Goal: Navigation & Orientation: Find specific page/section

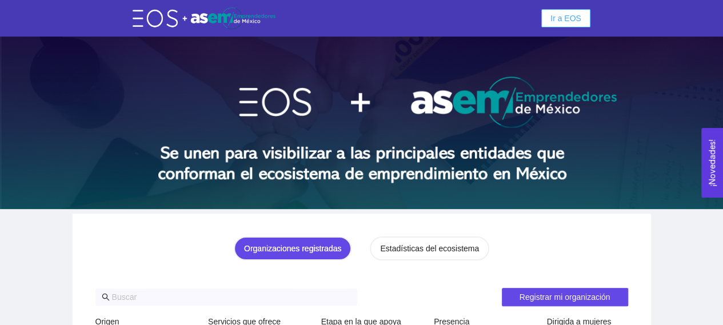
click at [566, 11] on button "Ir a EOS" at bounding box center [565, 18] width 49 height 18
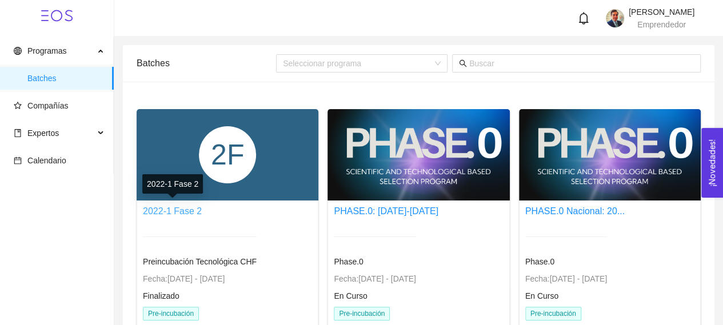
click at [182, 207] on link "2022-1 Fase 2" at bounding box center [172, 211] width 59 height 10
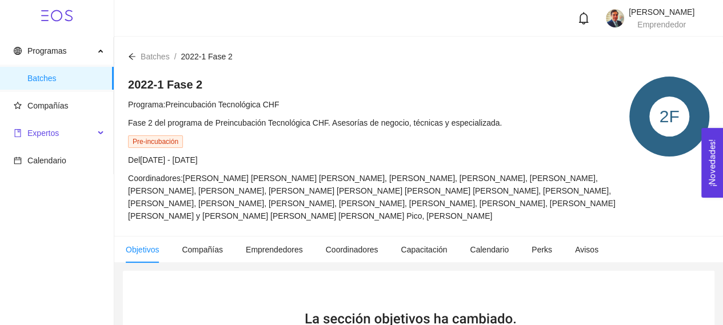
click at [41, 139] on span "Expertos" at bounding box center [54, 133] width 81 height 23
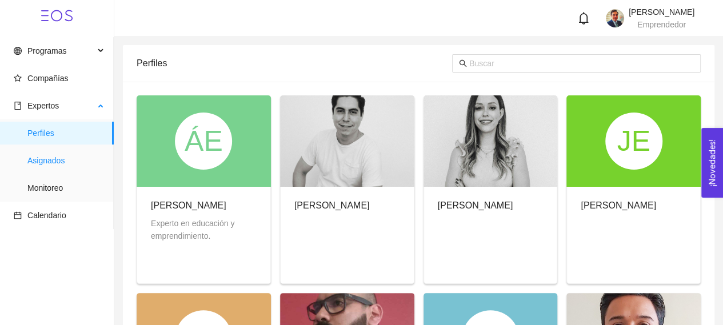
click at [56, 162] on span "Asignados" at bounding box center [65, 160] width 77 height 23
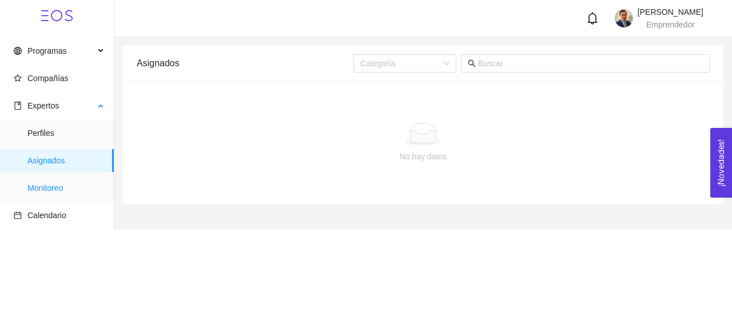
click at [53, 188] on span "Monitoreo" at bounding box center [65, 188] width 77 height 23
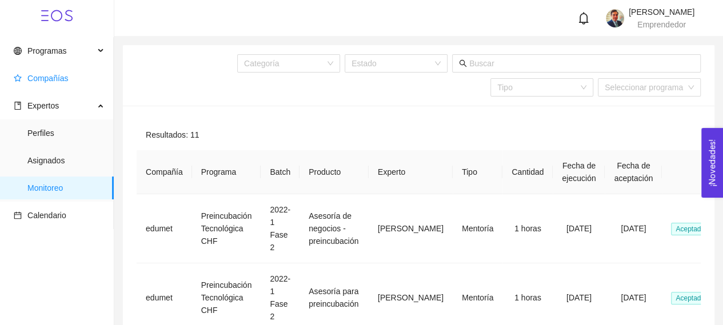
click at [43, 83] on span "Compañías" at bounding box center [47, 78] width 41 height 9
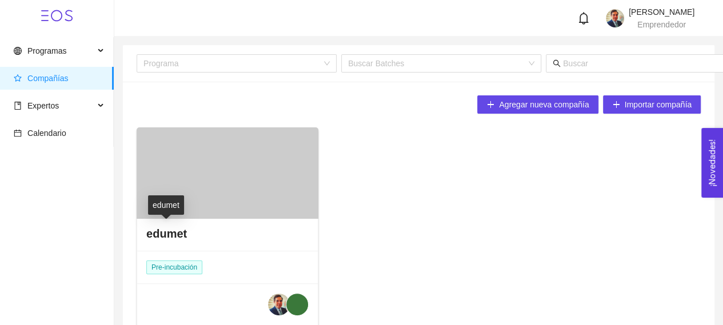
click at [173, 233] on h4 "edumet" at bounding box center [166, 234] width 41 height 16
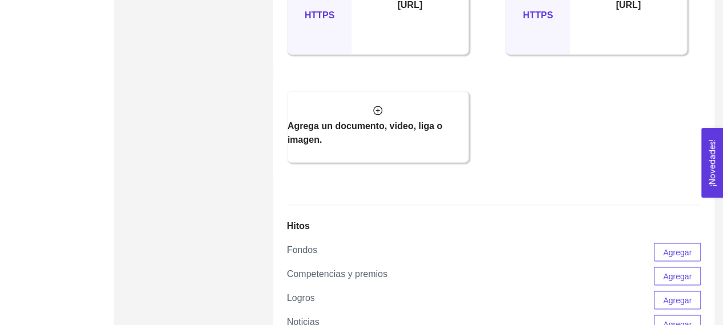
scroll to position [1431, 0]
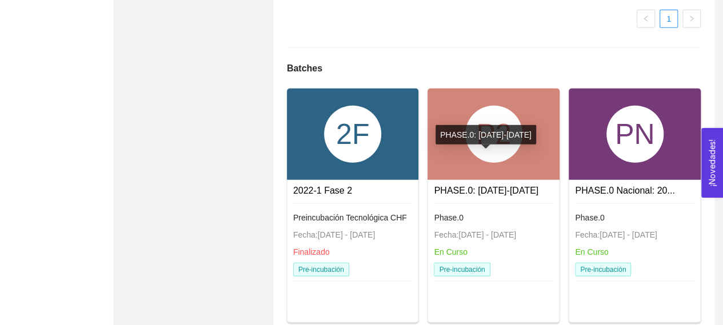
click at [479, 186] on link "PHASE.0: [DATE]-[DATE]" at bounding box center [486, 191] width 105 height 10
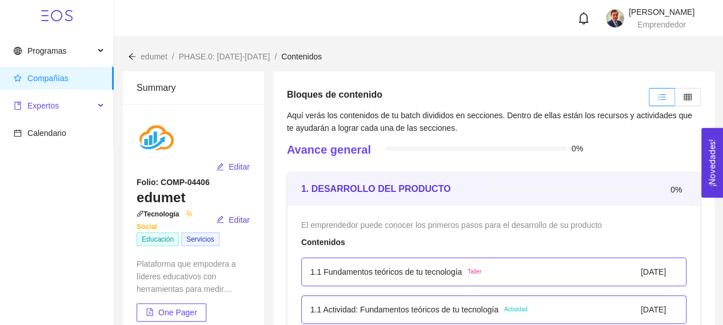
click at [74, 107] on span "Expertos" at bounding box center [54, 105] width 81 height 23
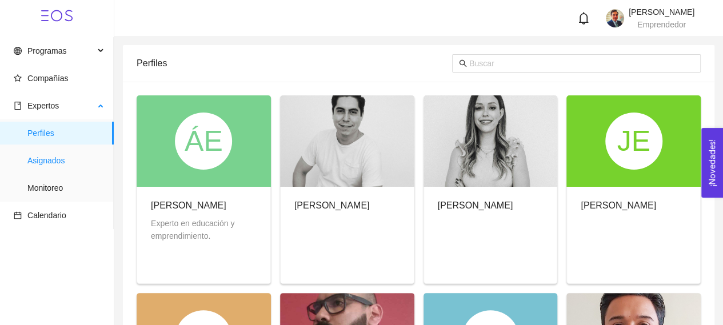
click at [69, 166] on span "Asignados" at bounding box center [65, 160] width 77 height 23
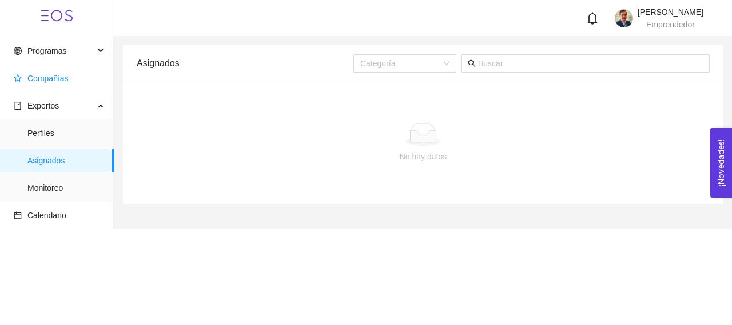
click at [48, 77] on span "Compañías" at bounding box center [47, 78] width 41 height 9
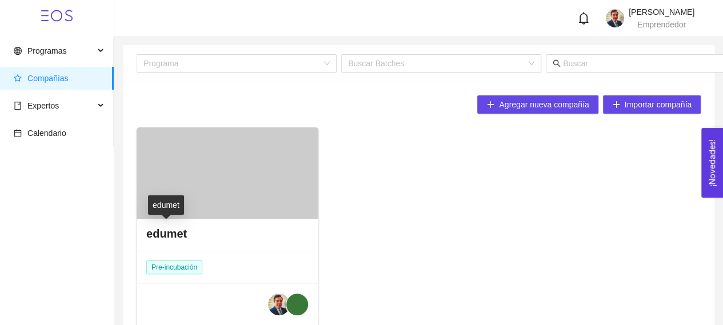
click at [171, 227] on h4 "edumet" at bounding box center [166, 234] width 41 height 16
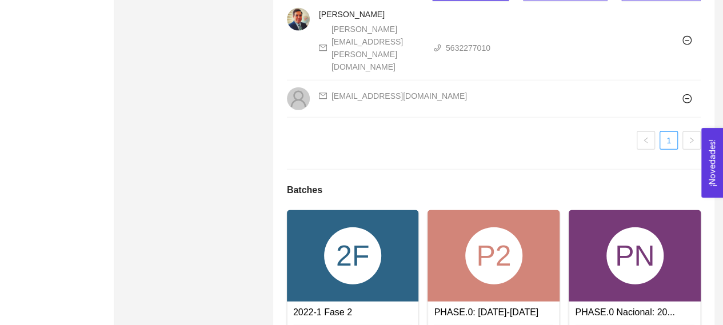
scroll to position [1431, 0]
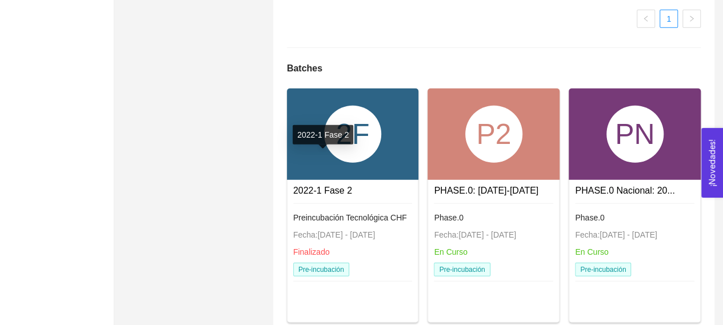
click at [341, 186] on link "2022-1 Fase 2" at bounding box center [322, 191] width 59 height 10
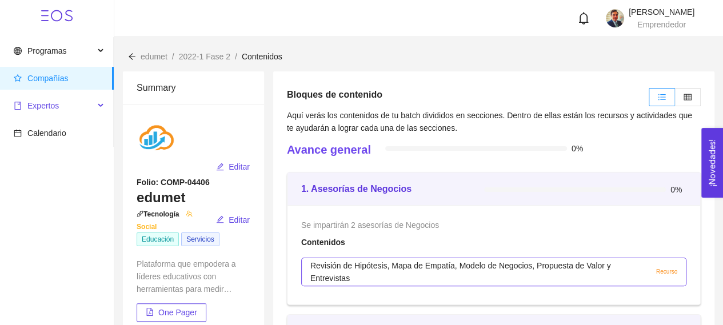
click at [61, 105] on span "Expertos" at bounding box center [54, 105] width 81 height 23
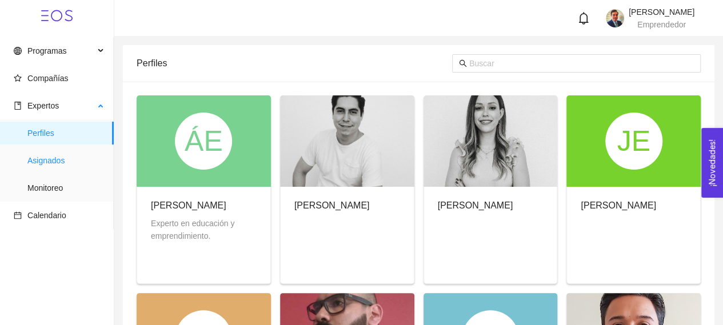
click at [42, 166] on span "Asignados" at bounding box center [65, 160] width 77 height 23
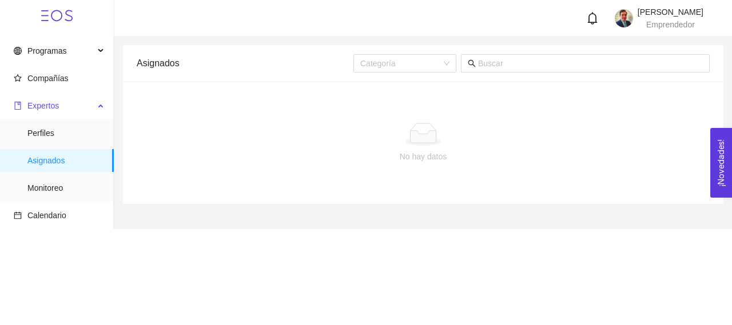
click at [40, 107] on span "Expertos" at bounding box center [42, 105] width 31 height 9
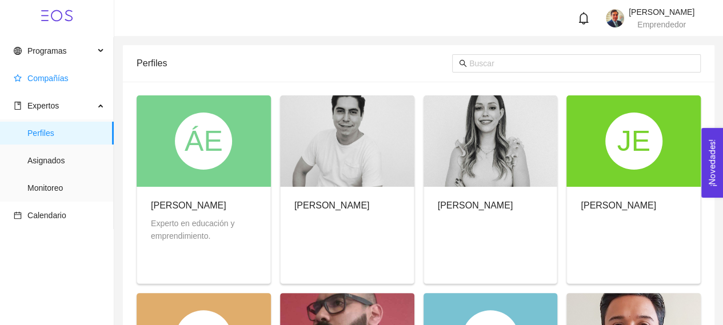
click at [44, 81] on span "Compañías" at bounding box center [47, 78] width 41 height 9
